Goal: Transaction & Acquisition: Purchase product/service

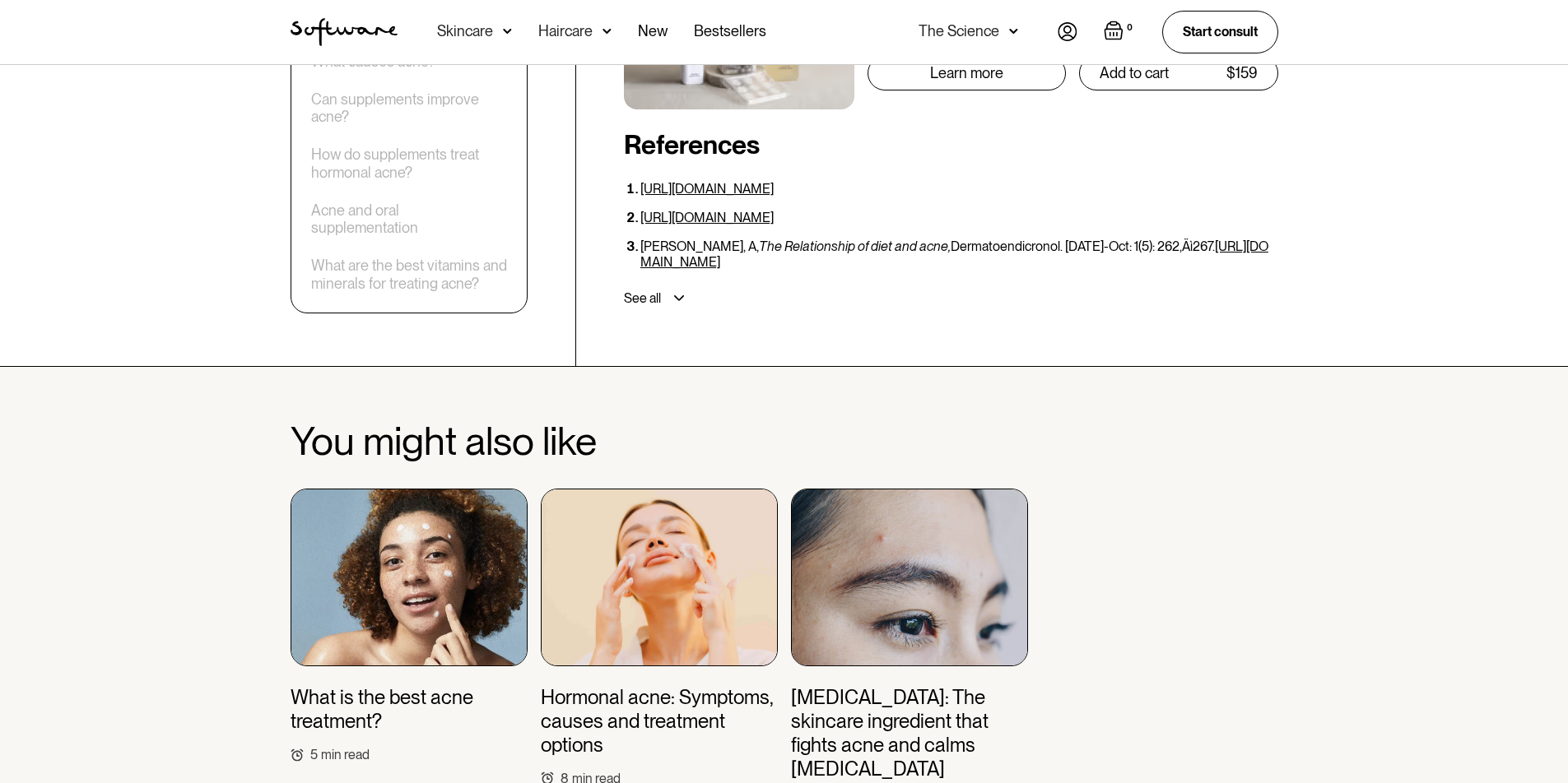
scroll to position [7719, 0]
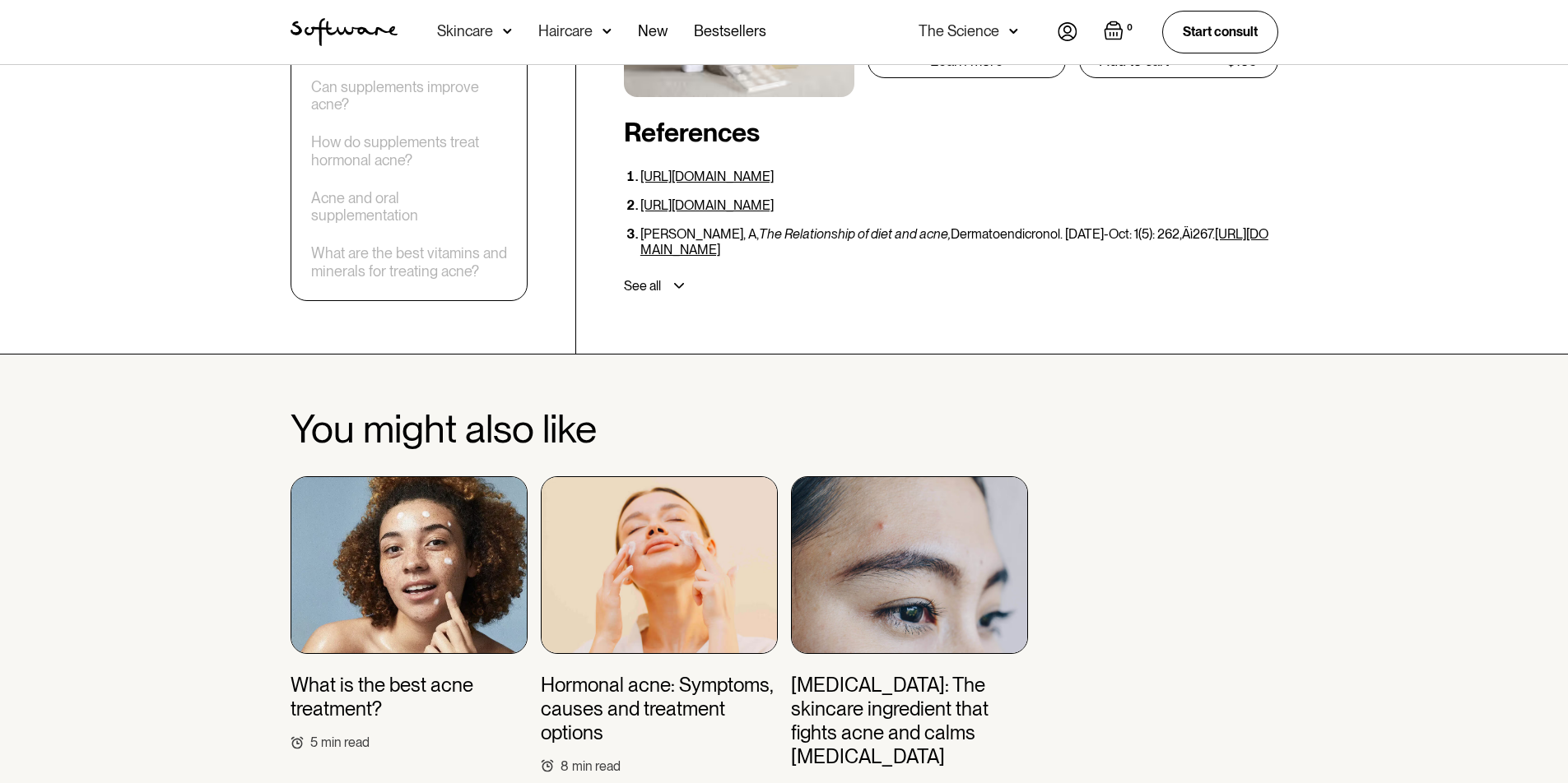
click at [407, 524] on img at bounding box center [409, 565] width 237 height 178
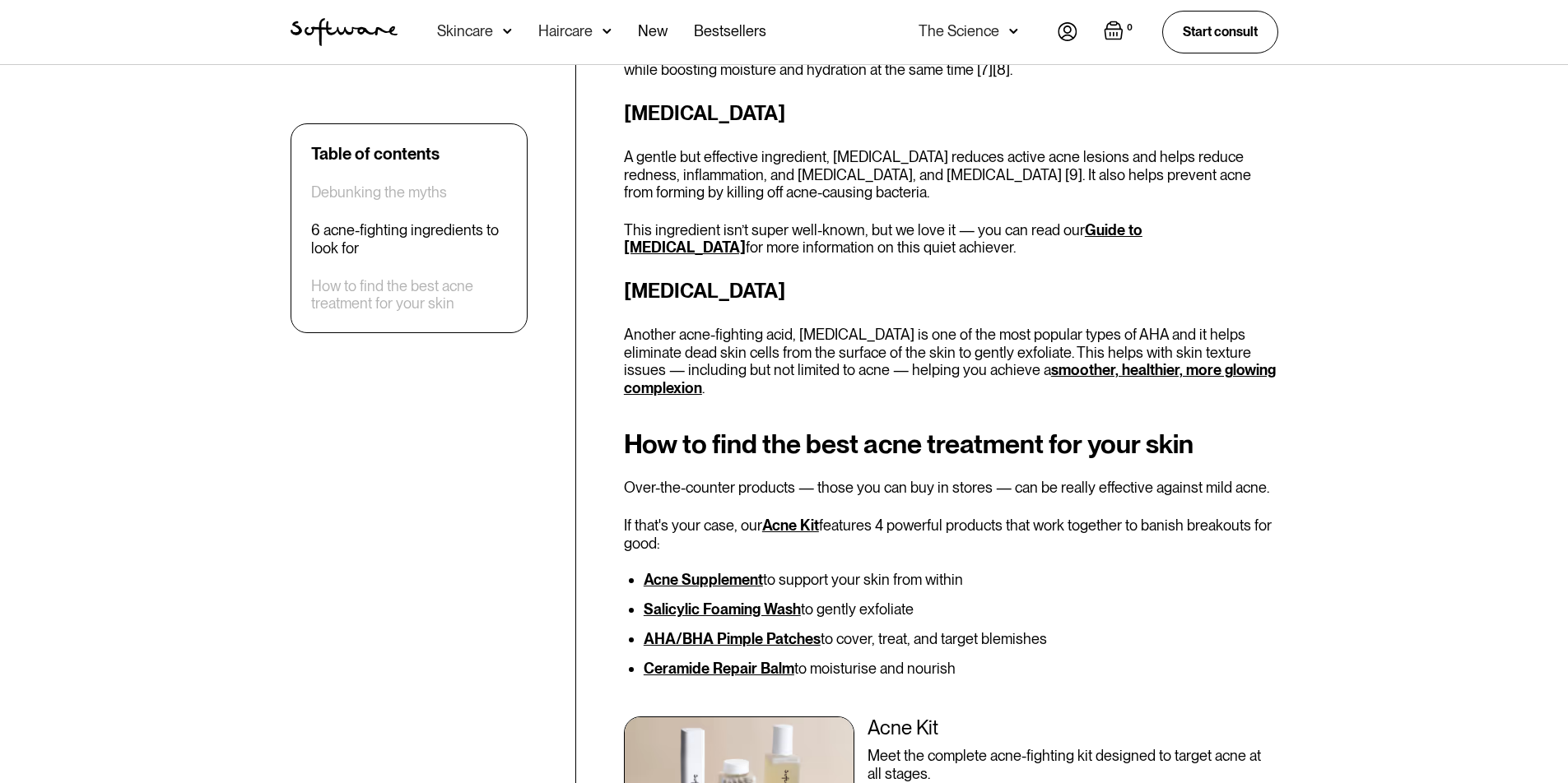
scroll to position [2387, 0]
click at [717, 582] on link "Acne Supplement" at bounding box center [703, 579] width 119 height 17
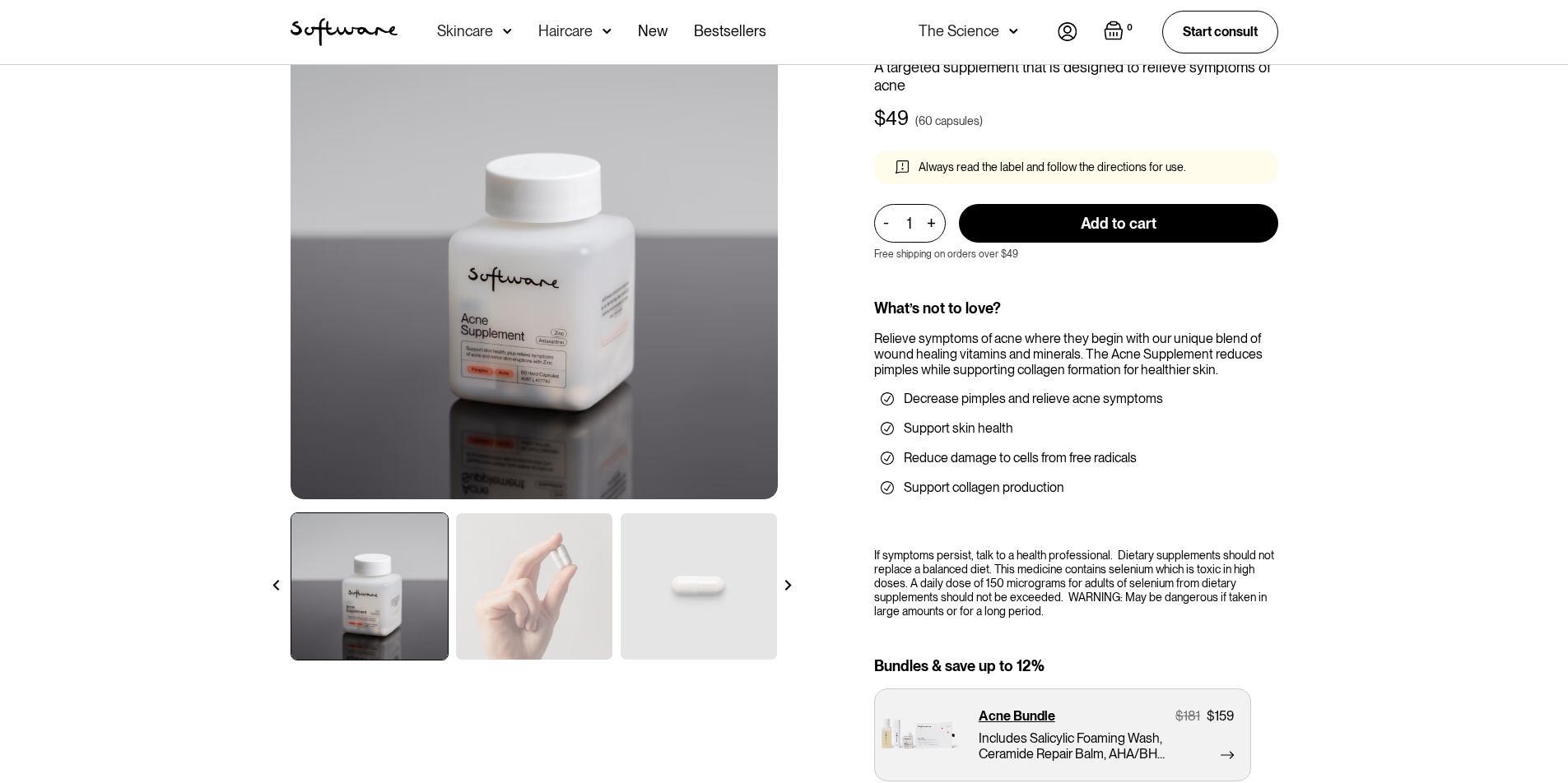
scroll to position [329, 0]
